Goal: Task Accomplishment & Management: Use online tool/utility

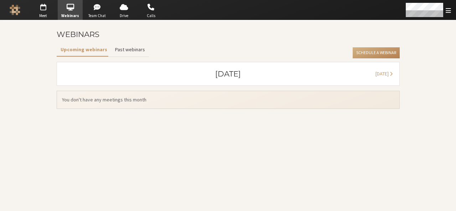
click at [118, 52] on button "Past webinars" at bounding box center [130, 49] width 38 height 12
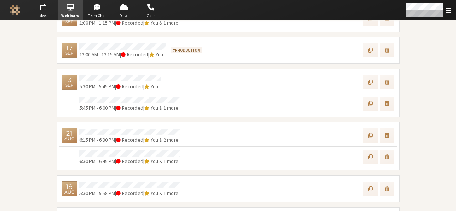
scroll to position [109, 0]
click at [68, 13] on span "Webinars" at bounding box center [70, 16] width 25 height 6
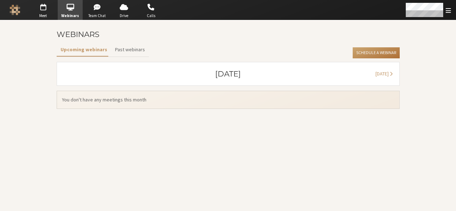
click at [385, 54] on button "Schedule a Webinar" at bounding box center [375, 52] width 47 height 11
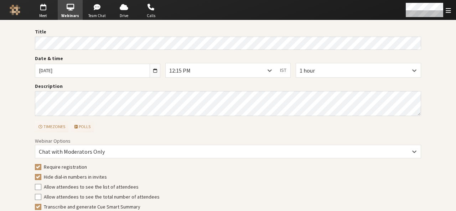
scroll to position [27, 0]
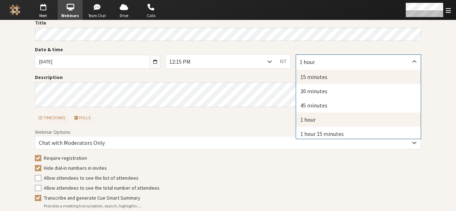
click at [315, 78] on div "15 minutes" at bounding box center [358, 77] width 125 height 14
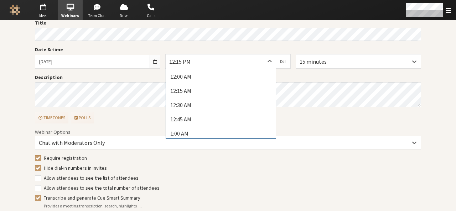
click at [263, 61] on div at bounding box center [269, 61] width 13 height 14
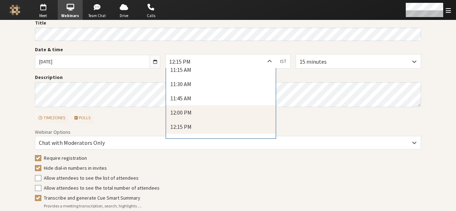
click at [236, 109] on div "12:00 PM" at bounding box center [221, 112] width 110 height 14
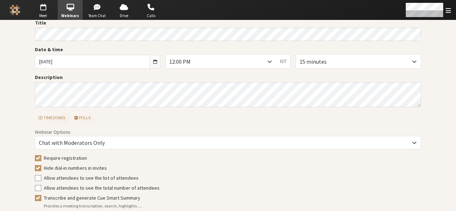
scroll to position [61, 0]
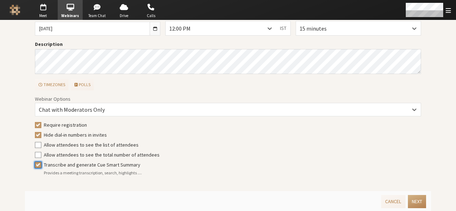
click at [36, 164] on input "Transcribe and generate Cue Smart Summary" at bounding box center [38, 164] width 6 height 7
checkbox input "false"
click at [410, 204] on button "Next" at bounding box center [417, 201] width 18 height 13
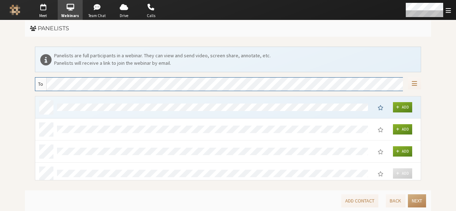
scroll to position [79, 380]
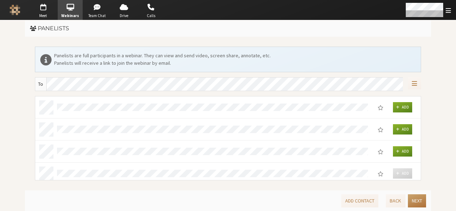
click at [410, 204] on button "Next" at bounding box center [417, 200] width 18 height 13
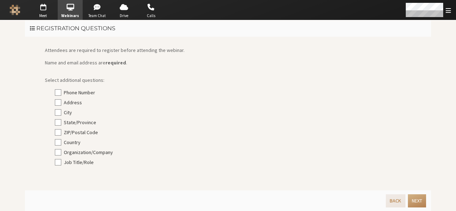
click at [400, 201] on button "Back" at bounding box center [394, 200] width 19 height 13
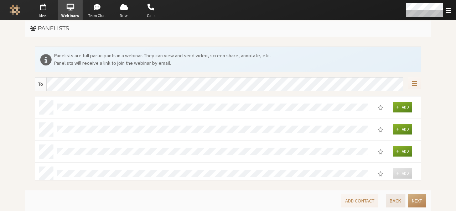
click at [400, 201] on button "Back" at bounding box center [394, 200] width 19 height 13
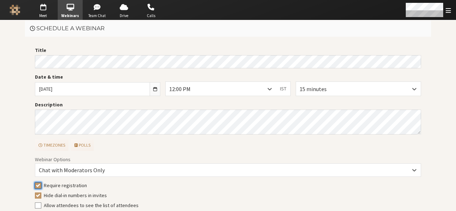
click at [36, 186] on input "Require registration" at bounding box center [38, 185] width 6 height 7
checkbox input "false"
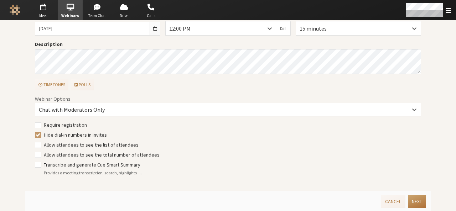
click at [409, 198] on button "Next" at bounding box center [417, 201] width 18 height 13
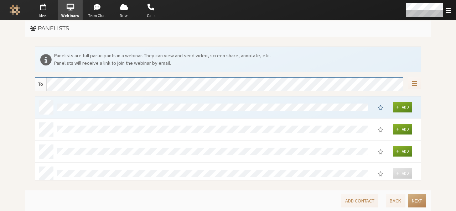
scroll to position [79, 380]
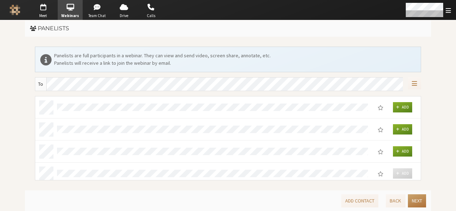
click at [409, 198] on button "Next" at bounding box center [417, 200] width 18 height 13
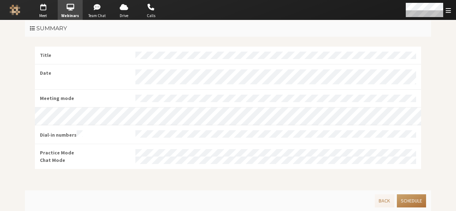
click at [409, 198] on button "Schedule" at bounding box center [411, 200] width 29 height 13
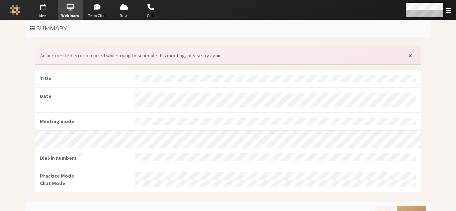
scroll to position [10, 0]
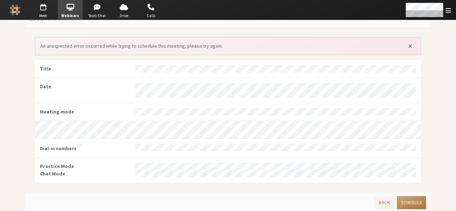
click at [408, 198] on button "Schedule" at bounding box center [411, 202] width 29 height 13
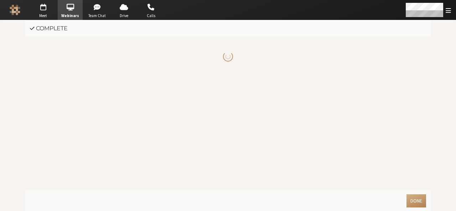
scroll to position [0, 0]
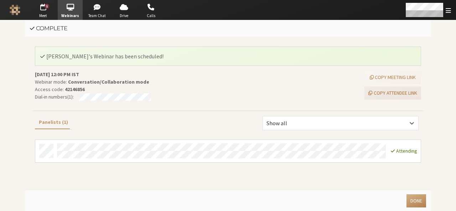
click at [394, 93] on button "Copy attendee link" at bounding box center [392, 92] width 57 height 13
click at [413, 197] on button "Done" at bounding box center [416, 200] width 20 height 13
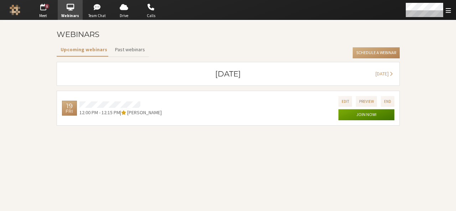
click at [351, 114] on button "Join now!" at bounding box center [366, 114] width 56 height 11
drag, startPoint x: 137, startPoint y: 57, endPoint x: 136, endPoint y: 51, distance: 5.8
click at [136, 51] on div "Upcoming webinars Past webinars" at bounding box center [103, 50] width 93 height 14
click at [136, 51] on button "Past webinars" at bounding box center [130, 49] width 38 height 12
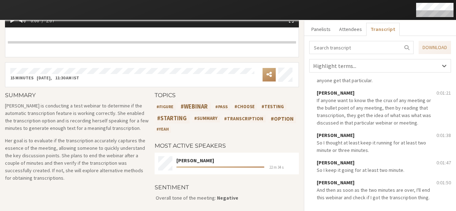
scroll to position [250, 0]
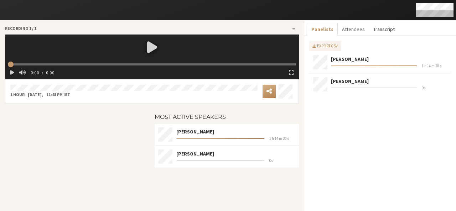
click at [382, 29] on button "Transcript" at bounding box center [384, 29] width 30 height 13
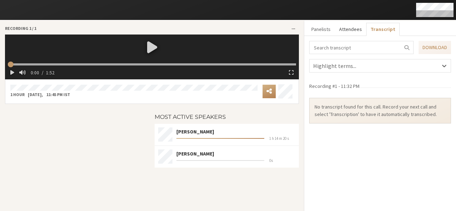
click at [350, 31] on button "Attendees" at bounding box center [350, 29] width 31 height 13
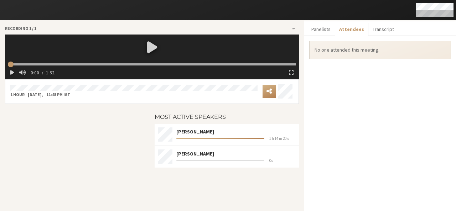
click at [148, 53] on div at bounding box center [152, 47] width 294 height 25
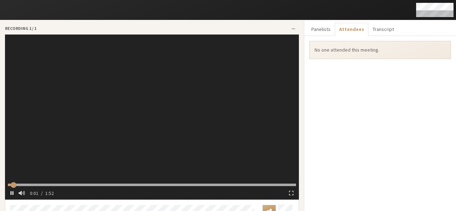
type input "2.193382"
click at [122, 184] on input "range" at bounding box center [152, 185] width 288 height 2
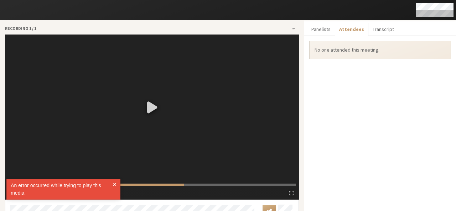
click at [181, 184] on input "range" at bounding box center [152, 185] width 288 height 2
type input "0"
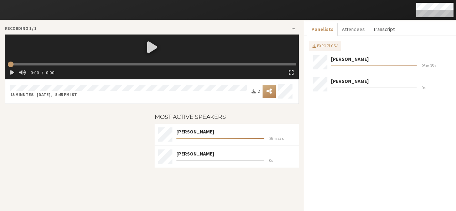
click at [374, 31] on button "Transcript" at bounding box center [384, 29] width 30 height 13
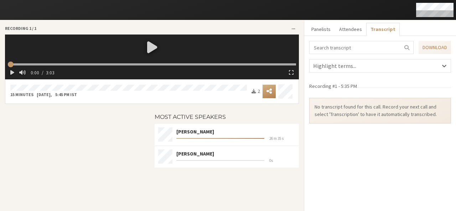
click at [150, 48] on div at bounding box center [152, 47] width 294 height 25
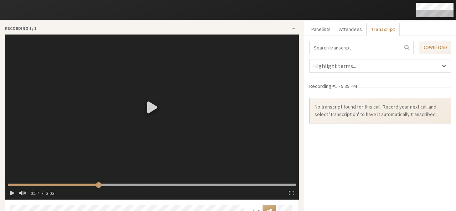
click at [98, 184] on input "range" at bounding box center [152, 185] width 288 height 2
click at [151, 173] on video at bounding box center [152, 117] width 294 height 165
click at [151, 173] on div at bounding box center [152, 107] width 294 height 145
type input "61.09462"
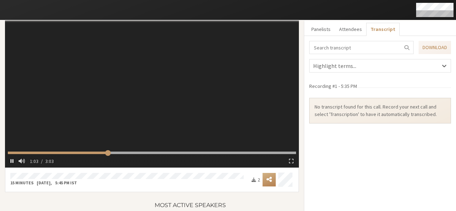
scroll to position [33, 0]
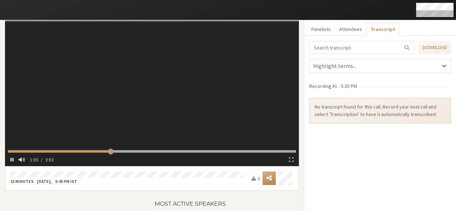
type input "66.135374"
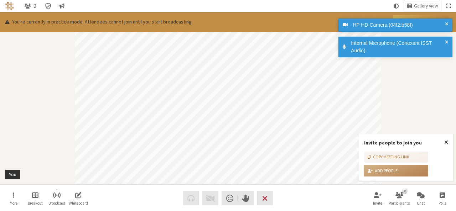
click at [444, 144] on span "Close popover" at bounding box center [446, 142] width 4 height 6
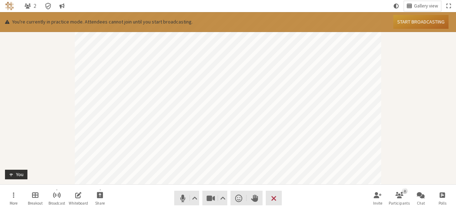
click at [413, 20] on button "Start broadcasting" at bounding box center [420, 22] width 55 height 14
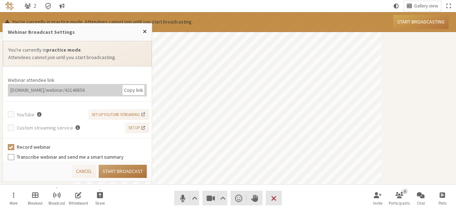
click at [125, 173] on button "Start broadcast" at bounding box center [123, 171] width 48 height 13
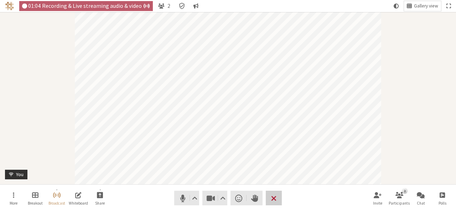
click at [271, 203] on span "End or leave meeting" at bounding box center [273, 198] width 5 height 10
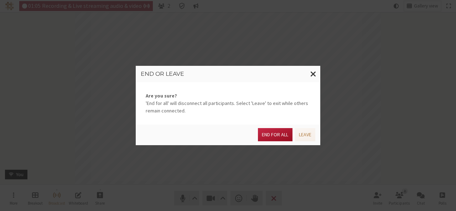
click at [271, 135] on button "End for all" at bounding box center [275, 134] width 34 height 13
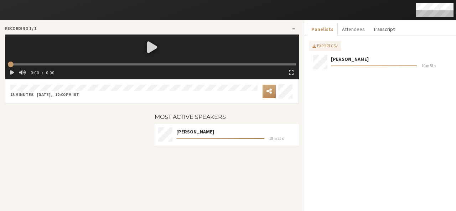
click at [381, 32] on button "Transcript" at bounding box center [384, 29] width 30 height 13
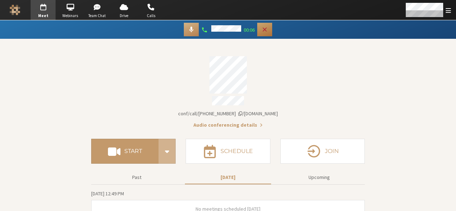
click at [264, 33] on icon "Hangup" at bounding box center [264, 29] width 7 height 7
click at [197, 32] on icon "Answer" at bounding box center [193, 29] width 7 height 7
click at [265, 32] on icon "Hangup" at bounding box center [264, 29] width 7 height 7
